Goal: Task Accomplishment & Management: Complete application form

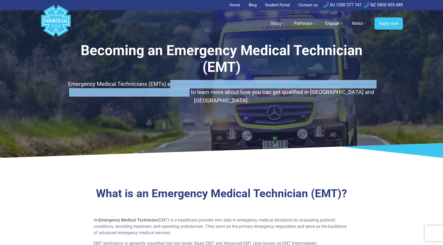
drag, startPoint x: 171, startPoint y: 82, endPoint x: 199, endPoint y: 91, distance: 29.7
click at [199, 91] on p "Emergency Medical Technicians (EMTs) are a common type of emergency care provid…" at bounding box center [221, 92] width 309 height 25
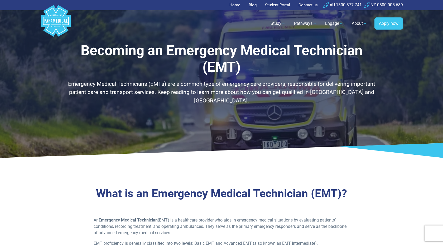
click at [206, 94] on p "Emergency Medical Technicians (EMTs) are a common type of emergency care provid…" at bounding box center [221, 92] width 309 height 25
click at [208, 90] on p "Emergency Medical Technicians (EMTs) are a common type of emergency care provid…" at bounding box center [221, 92] width 309 height 25
click at [195, 131] on div "Becoming an Emergency Medical Technician (EMT) Emergency Medical Technicians (E…" at bounding box center [222, 79] width 370 height 158
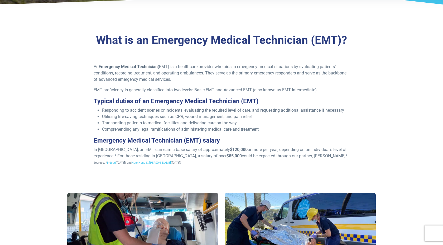
scroll to position [155, 0]
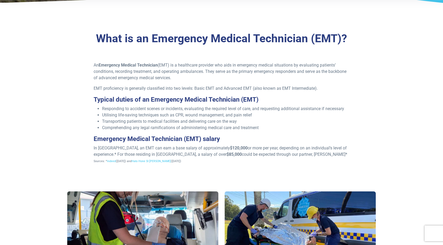
click at [172, 148] on p "In Australia, an EMT can earn a base salary of approximately $120,000 or more p…" at bounding box center [222, 154] width 256 height 19
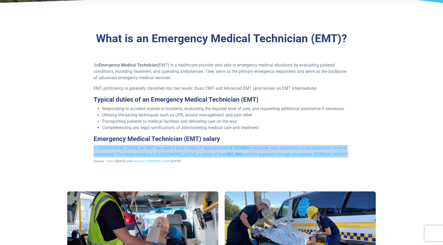
click at [172, 148] on p "In Australia, an EMT can earn a base salary of approximately $120,000 or more p…" at bounding box center [222, 154] width 256 height 19
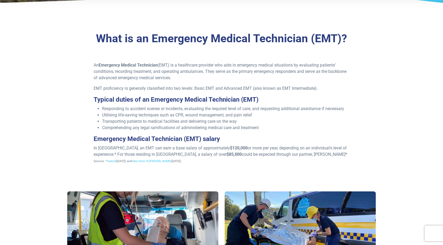
click at [178, 158] on p "In Australia, an EMT can earn a base salary of approximately $120,000 or more p…" at bounding box center [222, 154] width 256 height 19
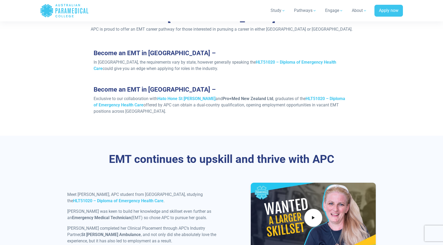
scroll to position [461, 0]
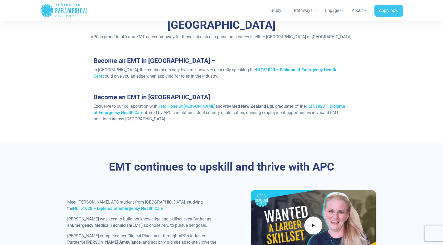
click at [310, 67] on strong "HLT51020 – Diploma of Emergency Health Care" at bounding box center [215, 72] width 243 height 11
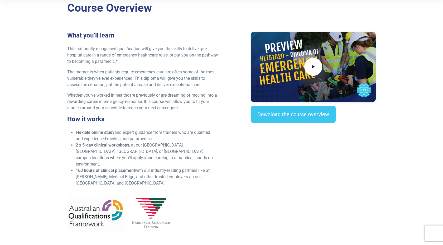
scroll to position [147, 0]
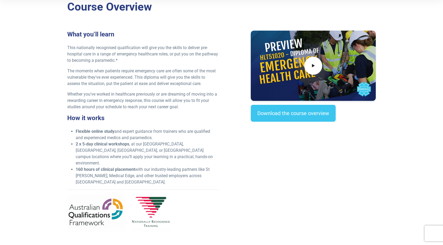
drag, startPoint x: 156, startPoint y: 136, endPoint x: 127, endPoint y: 125, distance: 30.5
click at [127, 125] on div "What you’ll learn This nationally recognised qualification will give you the sk…" at bounding box center [143, 134] width 158 height 206
click at [138, 126] on div "What you’ll learn This nationally recognised qualification will give you the sk…" at bounding box center [143, 134] width 158 height 206
click at [127, 148] on li "2 x 5-day clinical workshops , at our NSW, VIC, QLD, or WA campus locations whe…" at bounding box center [147, 153] width 143 height 25
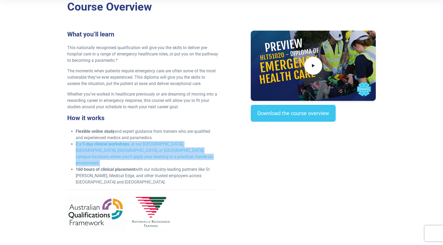
click at [127, 148] on li "2 x 5-day clinical workshops , at our NSW, VIC, QLD, or WA campus locations whe…" at bounding box center [147, 153] width 143 height 25
click at [130, 148] on li "2 x 5-day clinical workshops , at our NSW, VIC, QLD, or WA campus locations whe…" at bounding box center [147, 153] width 143 height 25
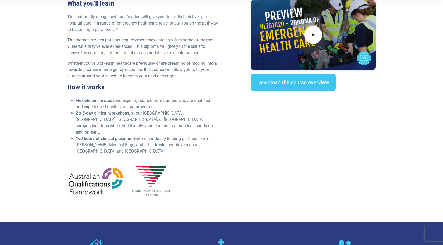
scroll to position [179, 0]
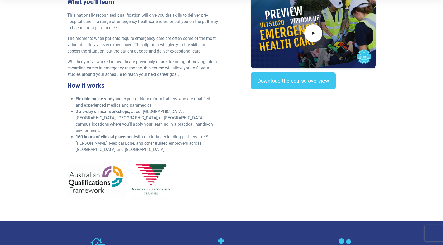
click at [127, 134] on strong "160 hours of clinical placement" at bounding box center [105, 136] width 59 height 5
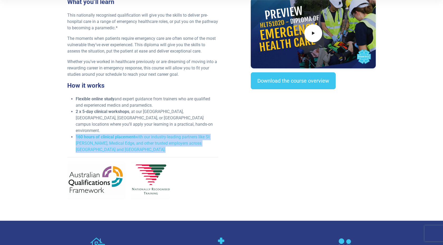
click at [127, 134] on strong "160 hours of clinical placement" at bounding box center [105, 136] width 59 height 5
click at [136, 134] on li "160 hours of clinical placement with our industry-leading partners like St John…" at bounding box center [147, 143] width 143 height 19
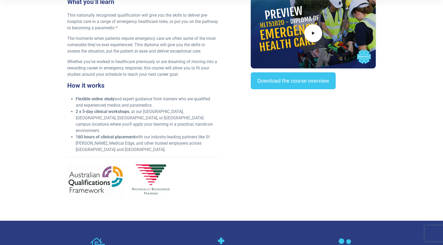
click at [143, 136] on li "160 hours of clinical placement with our industry-leading partners like St John…" at bounding box center [147, 143] width 143 height 19
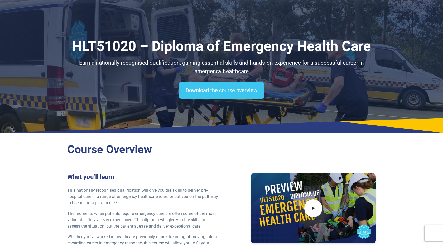
scroll to position [0, 0]
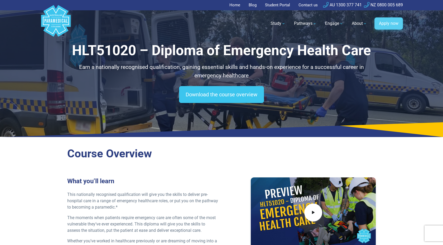
click at [381, 20] on link "Apply now" at bounding box center [389, 23] width 29 height 12
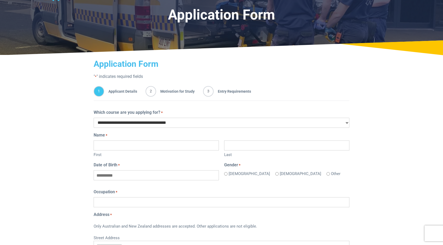
scroll to position [36, 0]
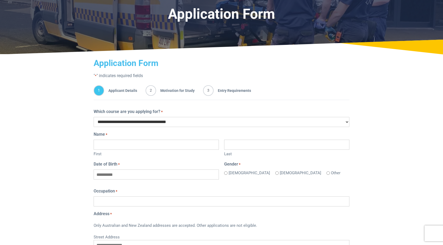
click at [271, 119] on select "**********" at bounding box center [222, 122] width 256 height 10
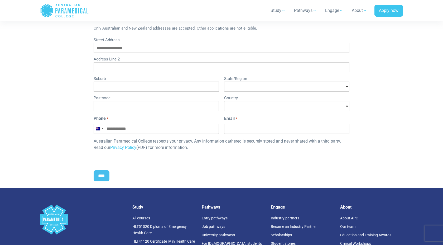
scroll to position [234, 0]
